Goal: Task Accomplishment & Management: Manage account settings

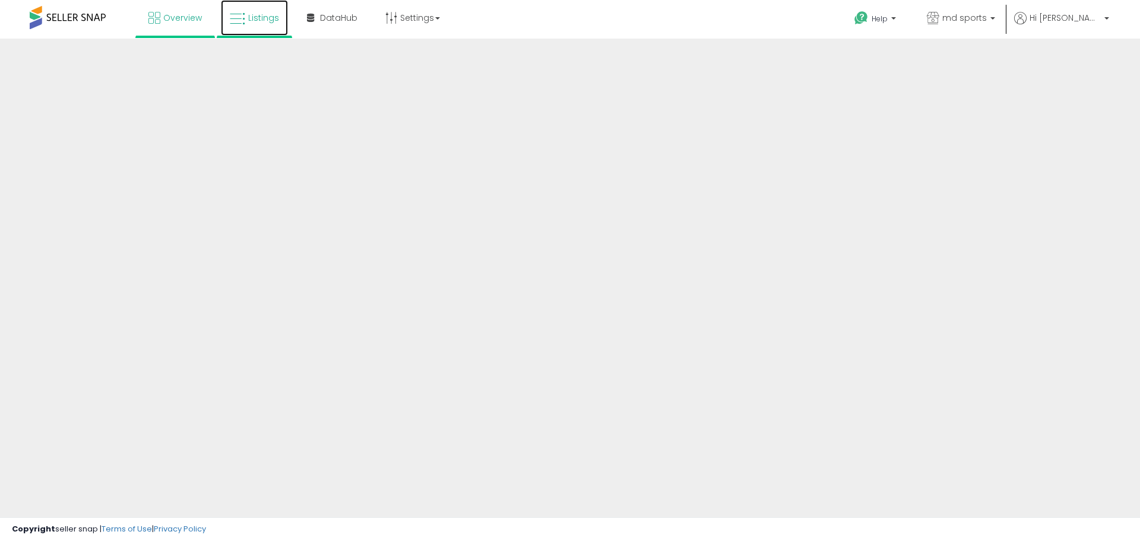
click at [265, 14] on span "Listings" at bounding box center [263, 18] width 31 height 12
click at [987, 19] on span "md sports" at bounding box center [965, 18] width 45 height 12
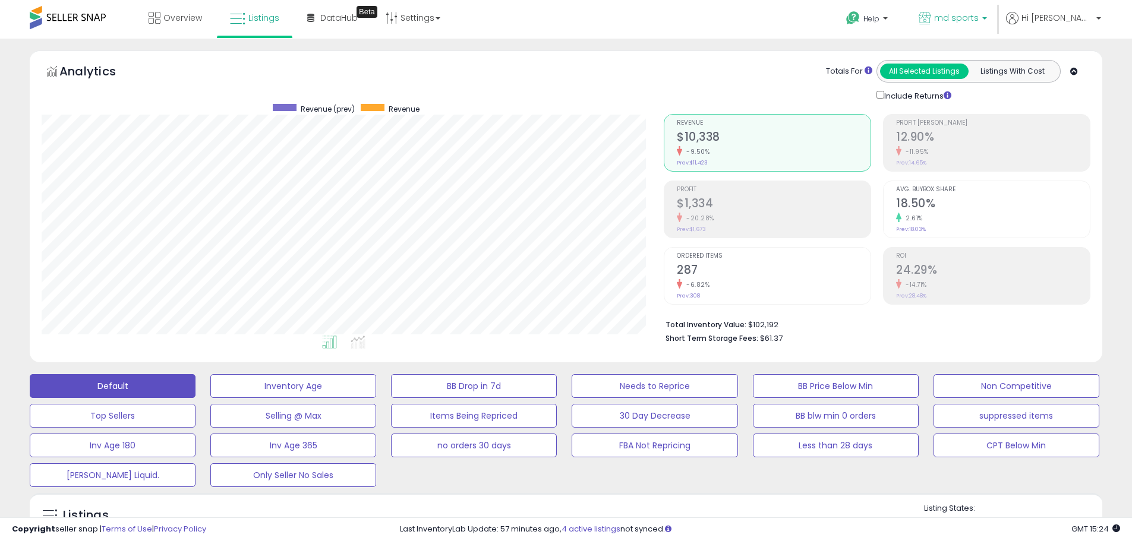
scroll to position [244, 622]
click at [978, 16] on span "md sports" at bounding box center [956, 18] width 45 height 12
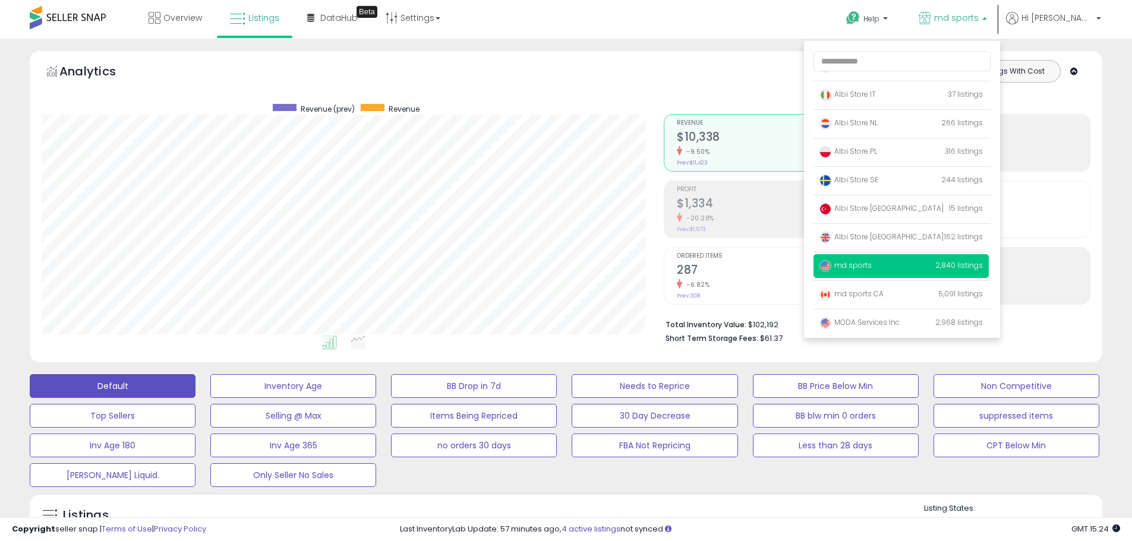
scroll to position [77, 0]
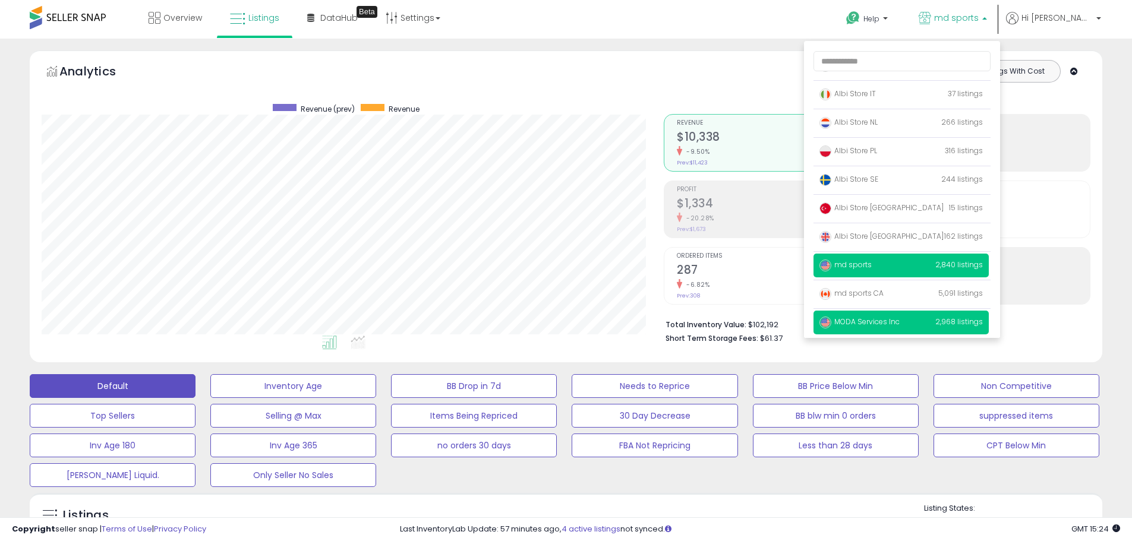
click at [892, 318] on span "MODA Services Inc" at bounding box center [859, 322] width 80 height 10
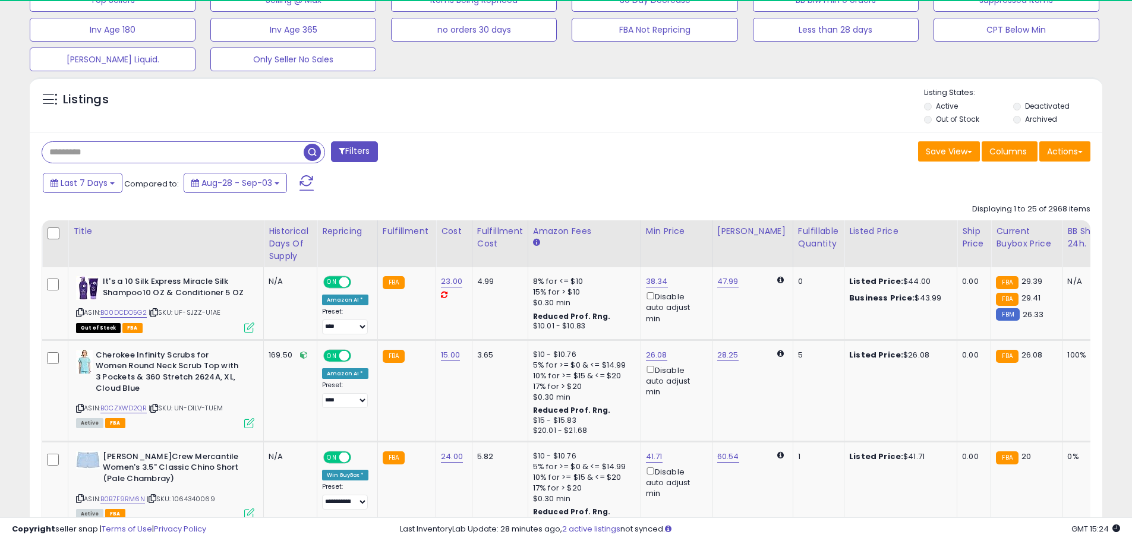
scroll to position [244, 622]
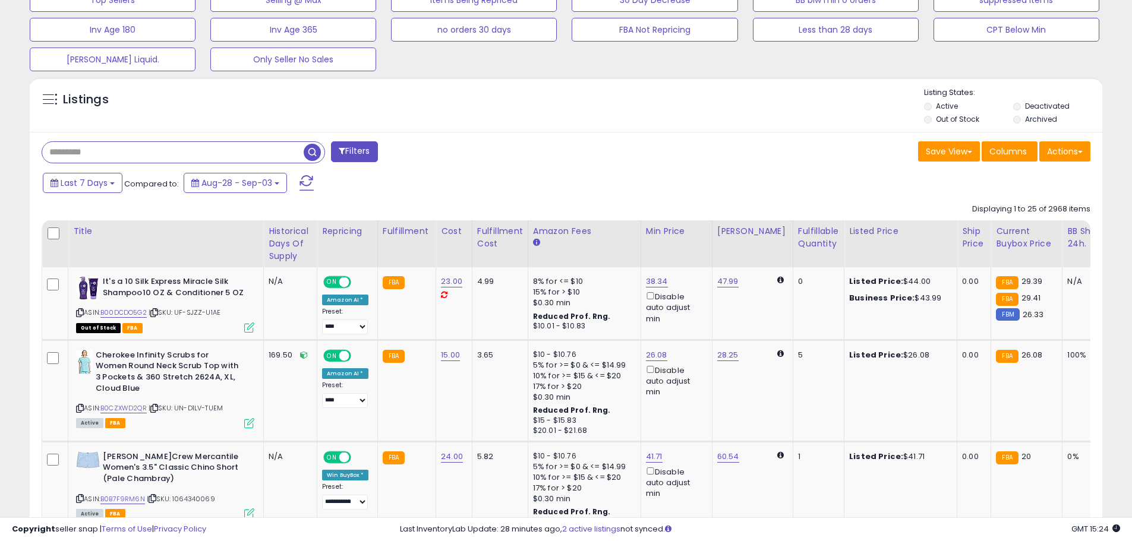
paste input "**********"
type input "**********"
click at [310, 153] on span "button" at bounding box center [312, 152] width 17 height 17
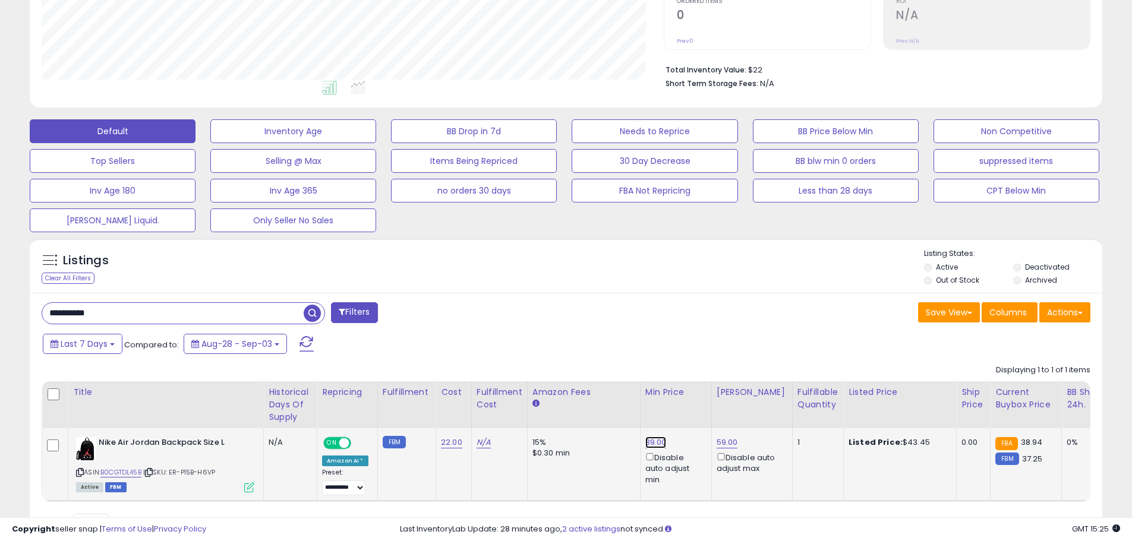
click at [645, 443] on link "39.00" at bounding box center [655, 443] width 21 height 12
type input "*"
type input "**"
click at [688, 400] on icon "submit" at bounding box center [684, 399] width 7 height 7
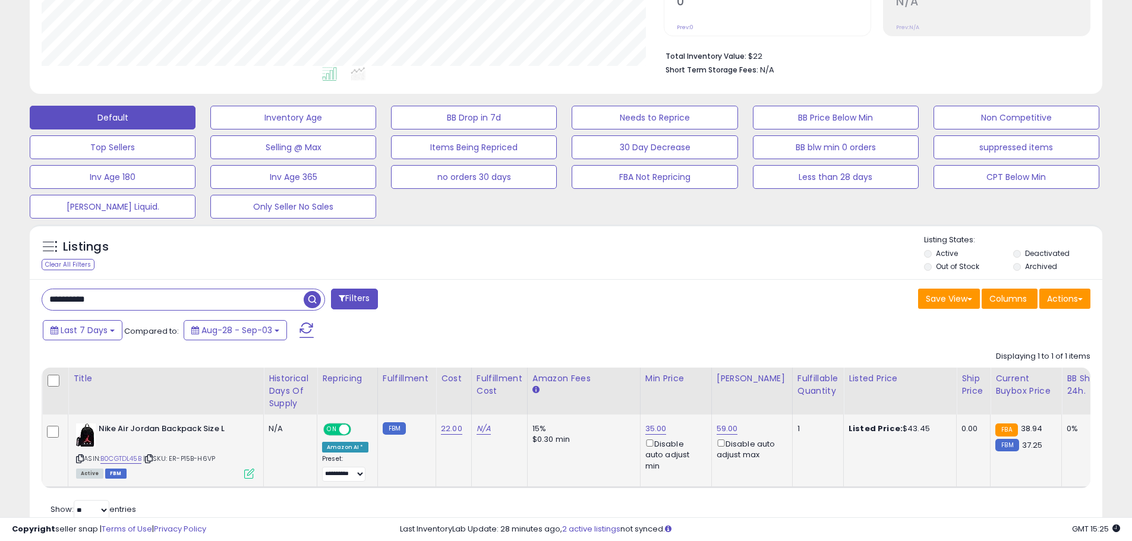
scroll to position [297, 0]
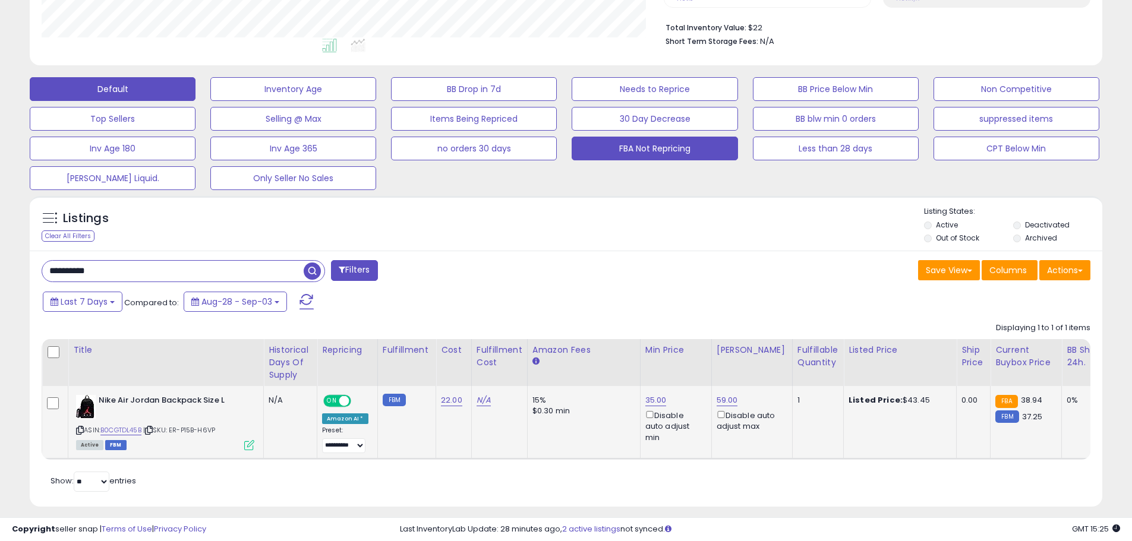
click at [629, 145] on button "FBA Not Repricing" at bounding box center [654, 149] width 166 height 24
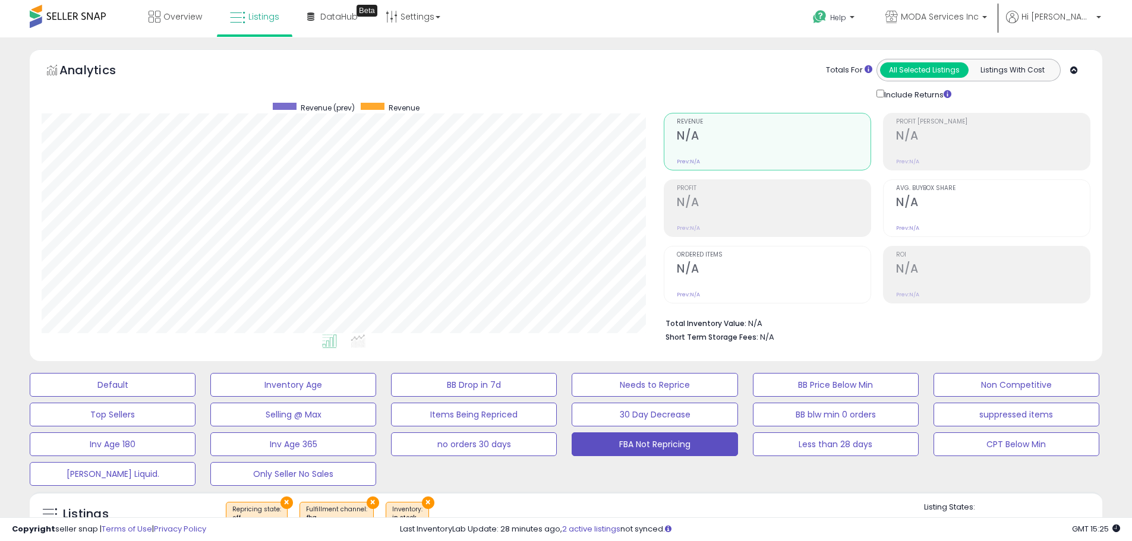
scroll to position [0, 0]
click at [969, 17] on span "MODA Services Inc" at bounding box center [940, 18] width 78 height 12
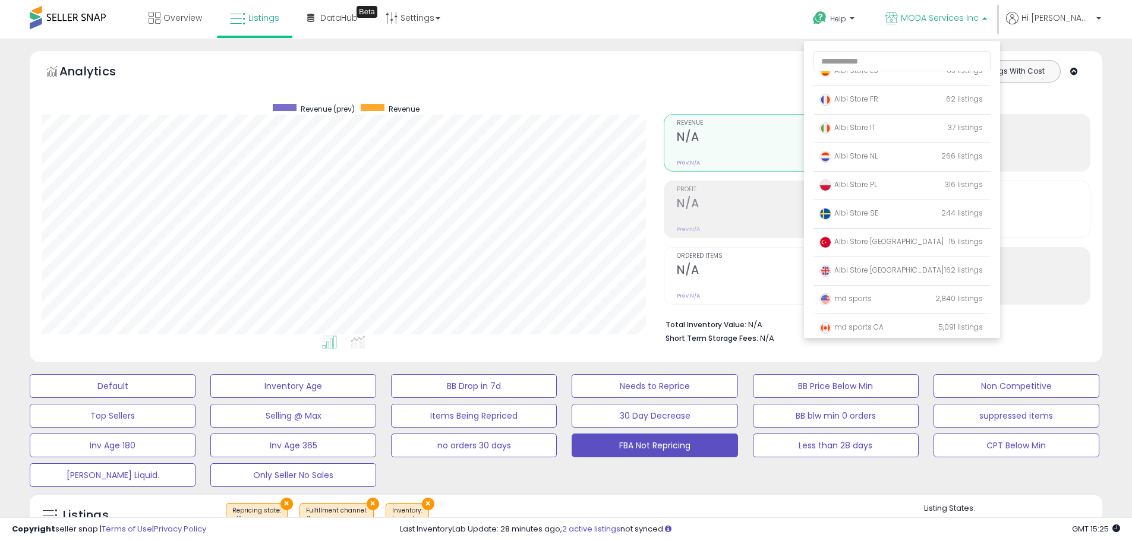
scroll to position [77, 0]
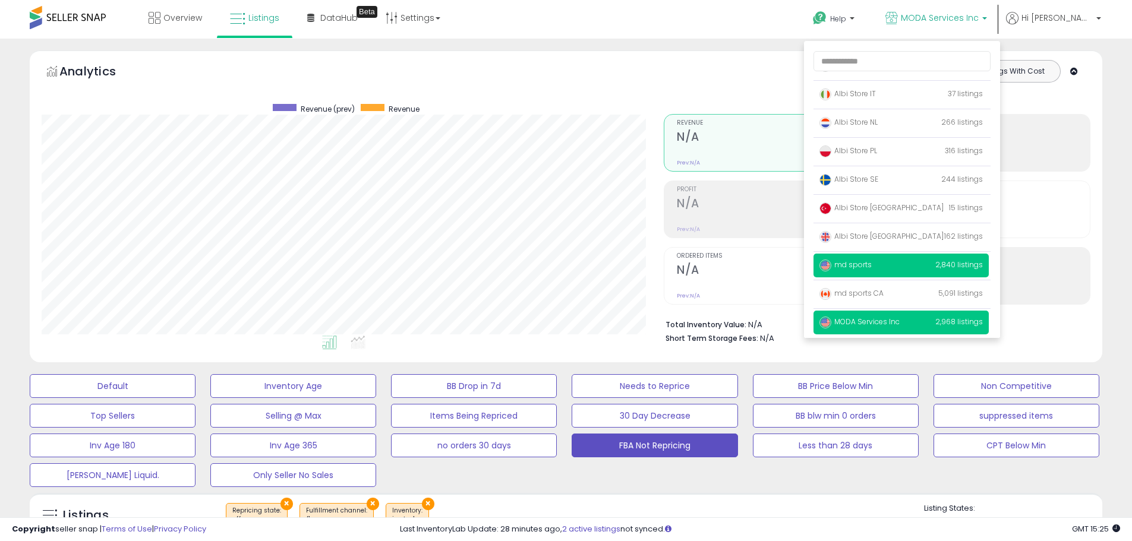
click at [871, 265] on span "md sports" at bounding box center [845, 265] width 52 height 10
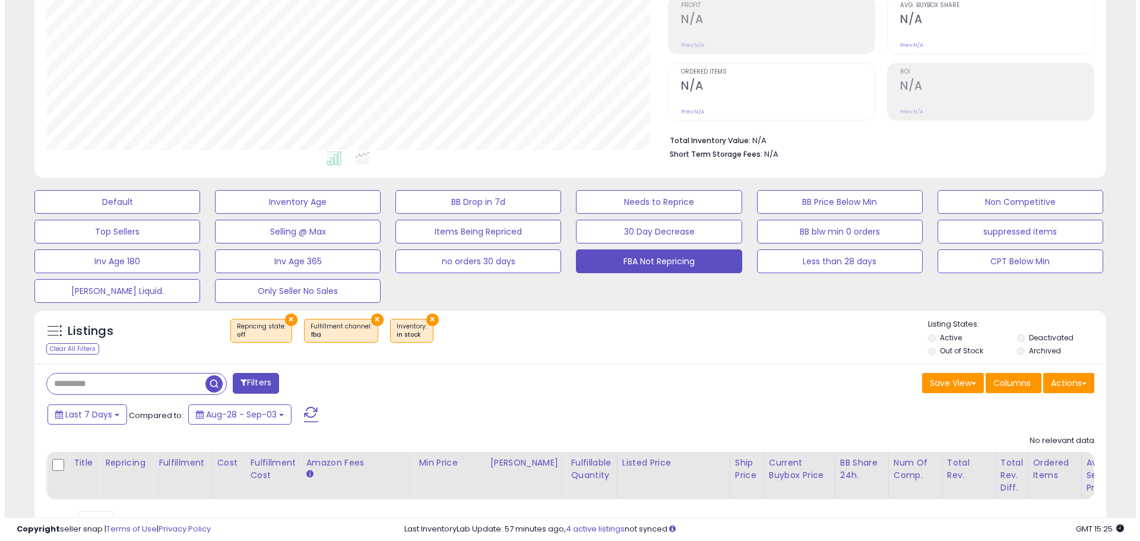
scroll to position [65, 0]
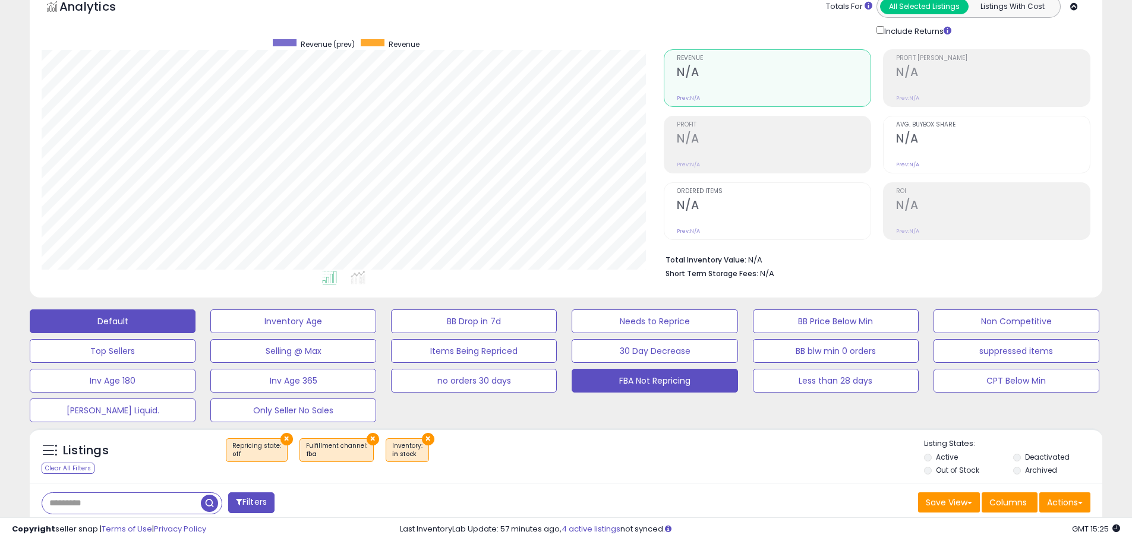
click at [136, 327] on button "Default" at bounding box center [113, 321] width 166 height 24
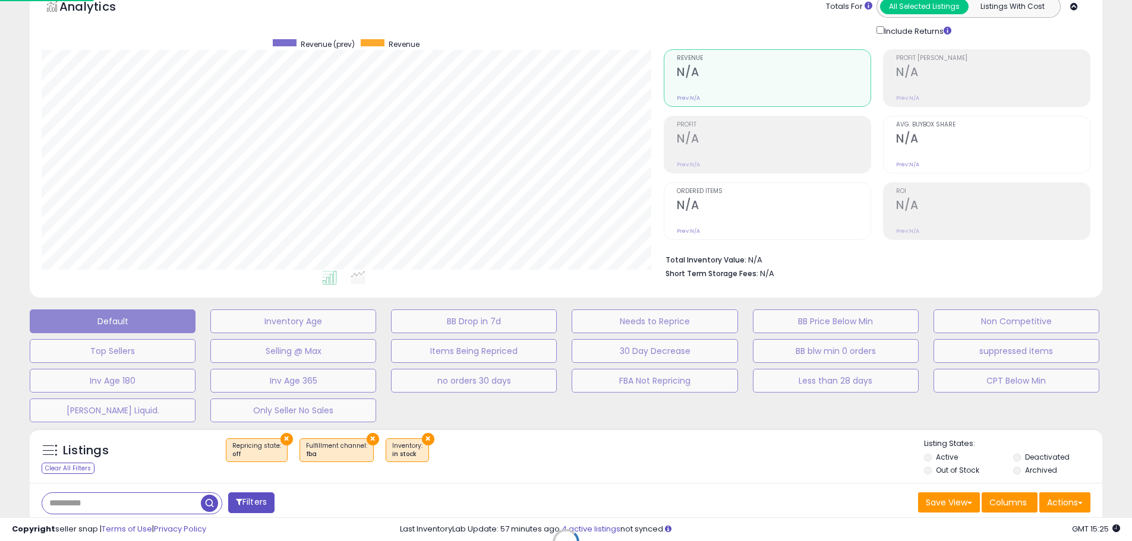
scroll to position [244, 627]
